Goal: Task Accomplishment & Management: Complete application form

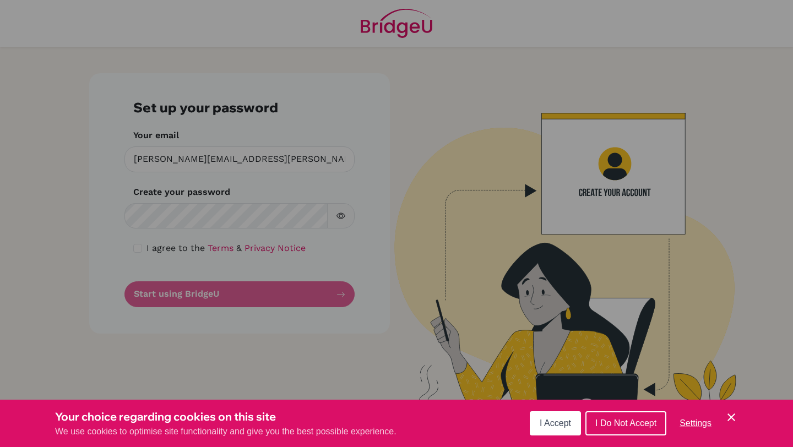
click at [561, 426] on span "I Accept" at bounding box center [555, 423] width 31 height 9
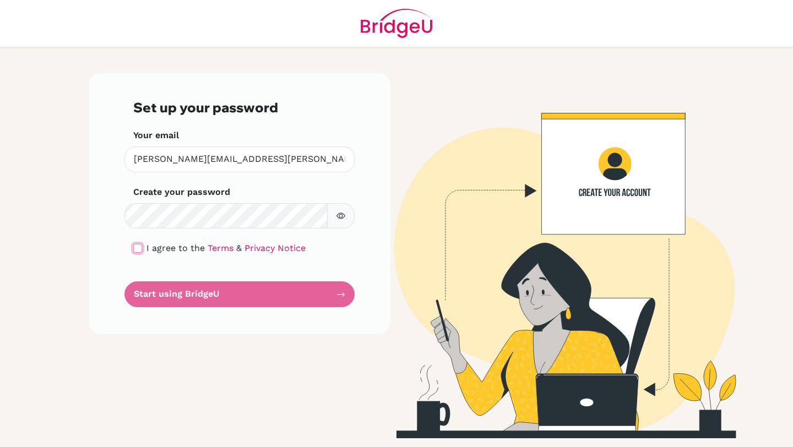
click at [138, 245] on input "checkbox" at bounding box center [137, 248] width 9 height 9
checkbox input "true"
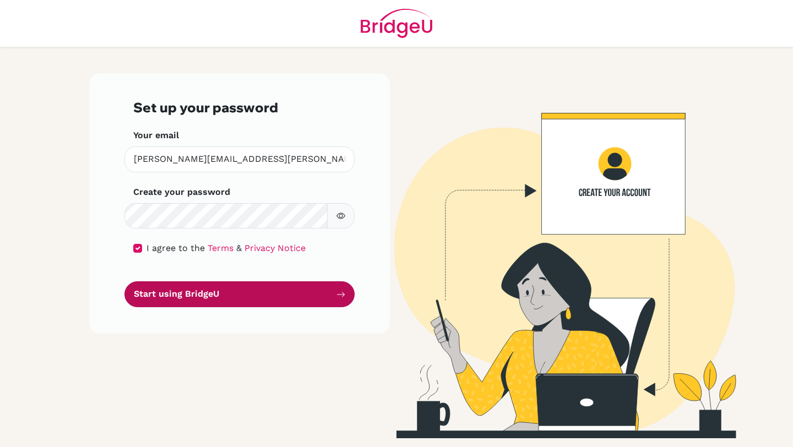
click at [211, 298] on button "Start using BridgeU" at bounding box center [239, 294] width 230 height 26
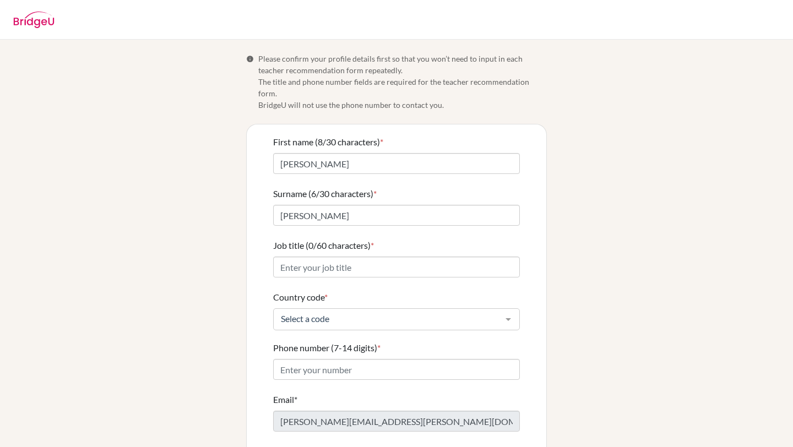
click at [623, 117] on div "Info Please confirm your profile details first so that you won’t need to input …" at bounding box center [397, 272] width 628 height 438
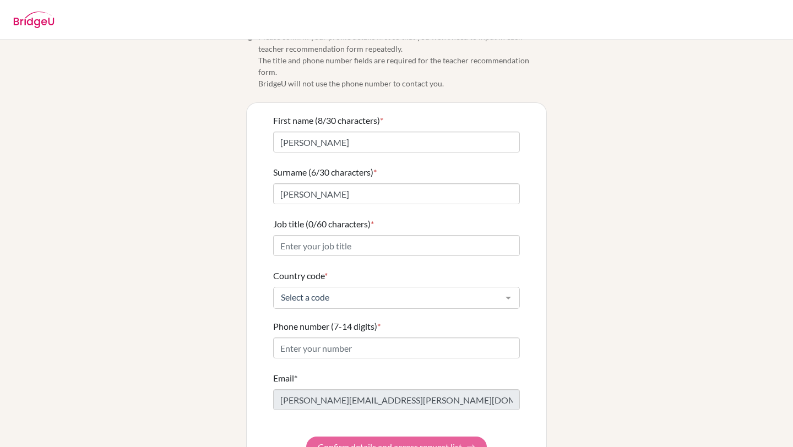
scroll to position [36, 0]
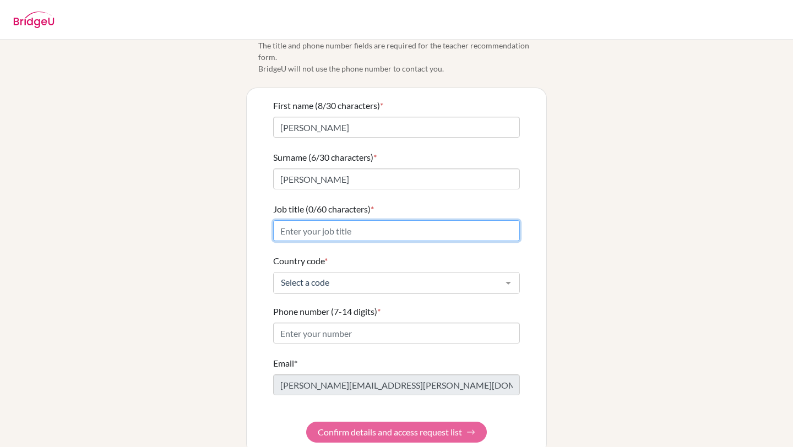
click at [319, 220] on input "Job title (0/60 characters) *" at bounding box center [396, 230] width 247 height 21
click at [419, 221] on input "[PERSON_NAME] Of Curriculum / HS Math Corrdinator" at bounding box center [396, 230] width 247 height 21
type input "[PERSON_NAME] Of Curriculum / HS Math Cordinator"
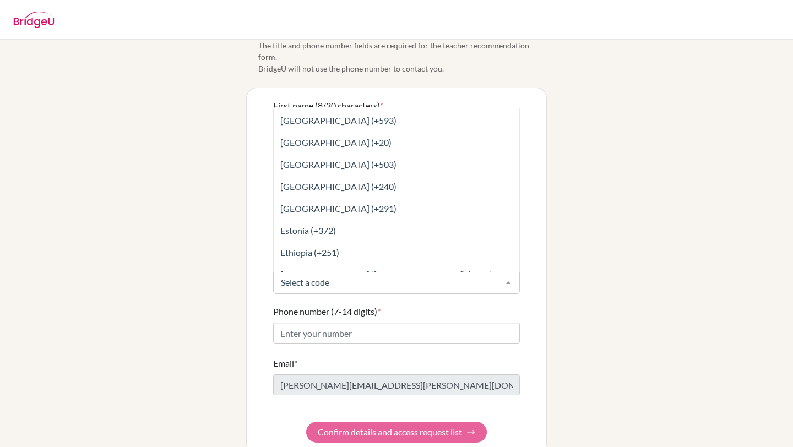
scroll to position [1355, 0]
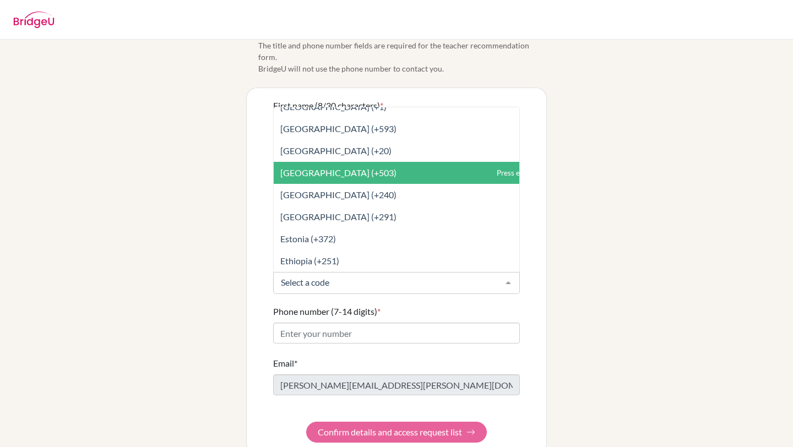
click at [397, 164] on span "[GEOGRAPHIC_DATA] (+503)" at bounding box center [421, 173] width 295 height 22
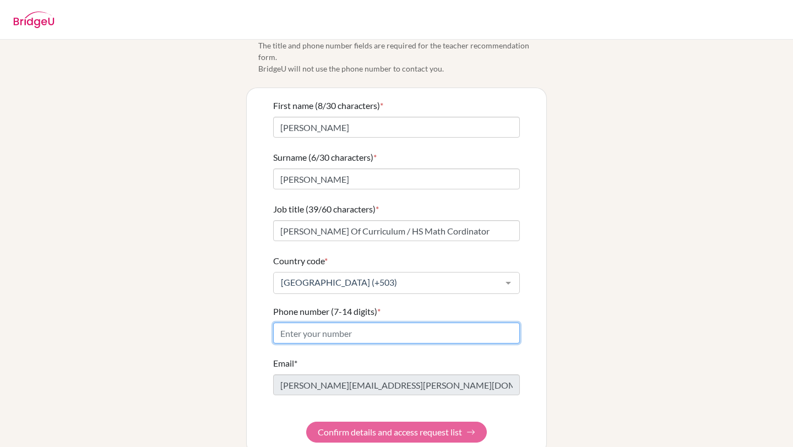
click at [360, 323] on input "Phone number (7-14 digits) *" at bounding box center [396, 333] width 247 height 21
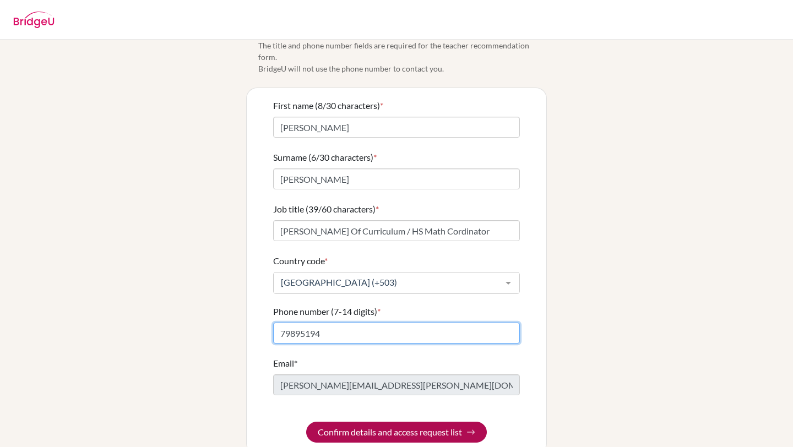
type input "79895194"
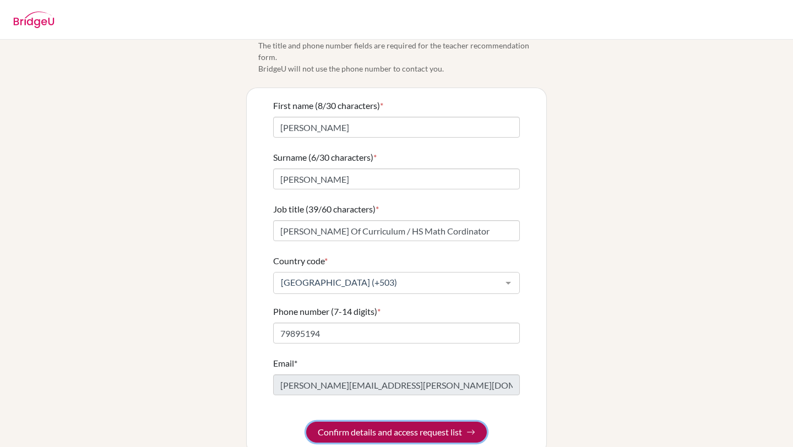
click at [399, 422] on button "Confirm details and access request list" at bounding box center [396, 432] width 181 height 21
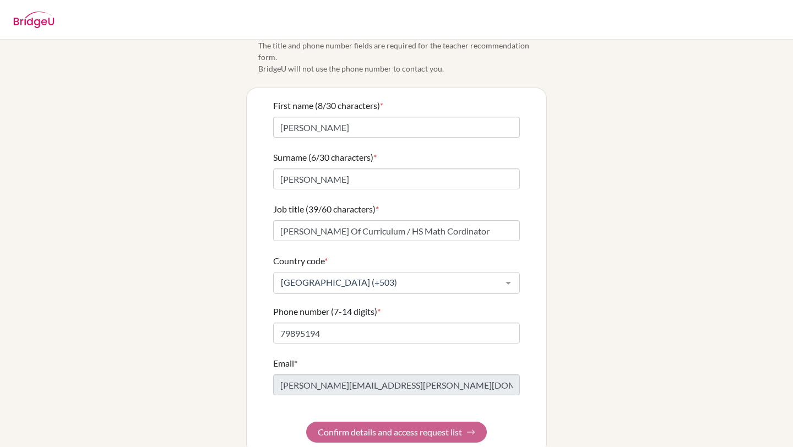
scroll to position [0, 0]
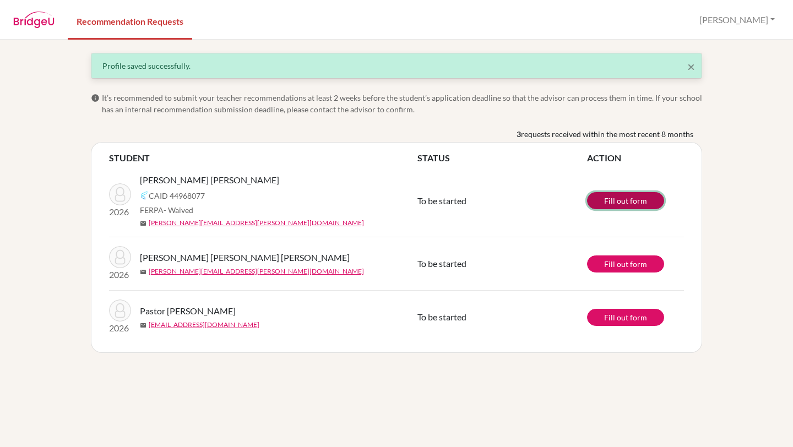
click at [628, 198] on link "Fill out form" at bounding box center [625, 200] width 77 height 17
